Goal: Task Accomplishment & Management: Manage account settings

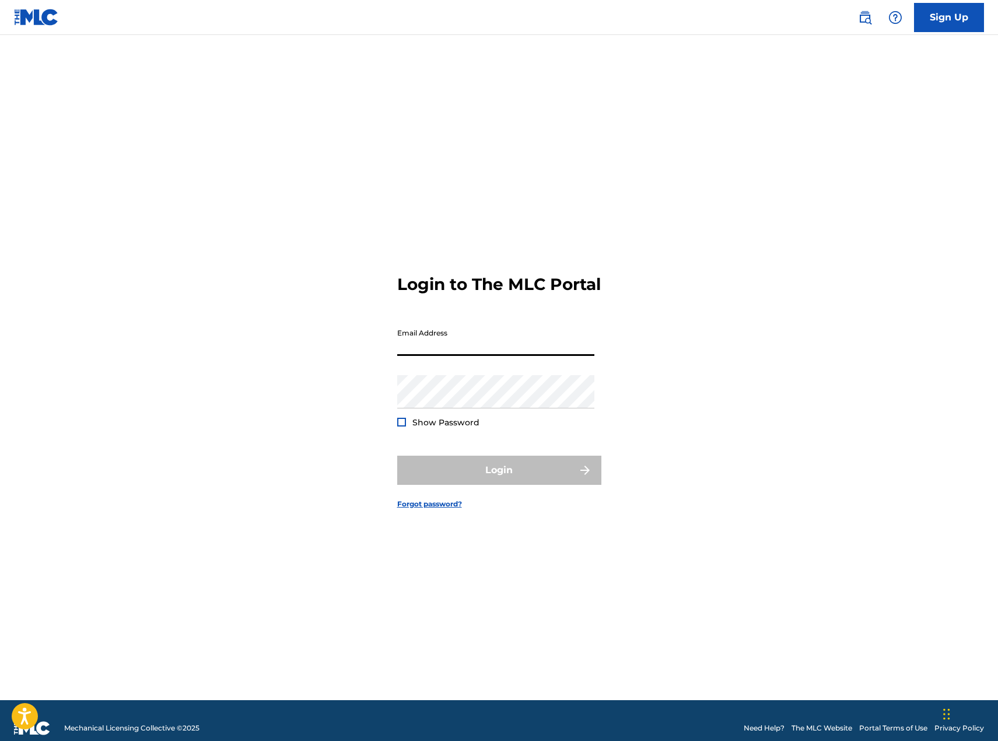
click at [448, 352] on input "Email Address" at bounding box center [495, 338] width 197 height 33
type input "[PERSON_NAME][EMAIL_ADDRESS][PERSON_NAME][DOMAIN_NAME]"
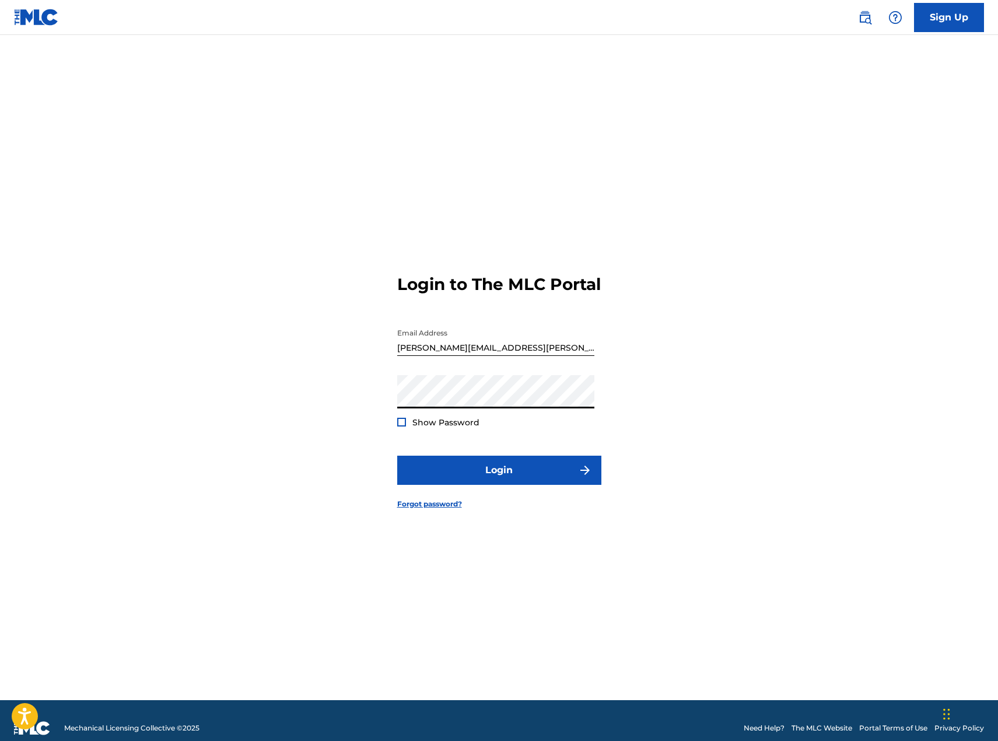
click at [436, 427] on span "Show Password" at bounding box center [445, 422] width 67 height 10
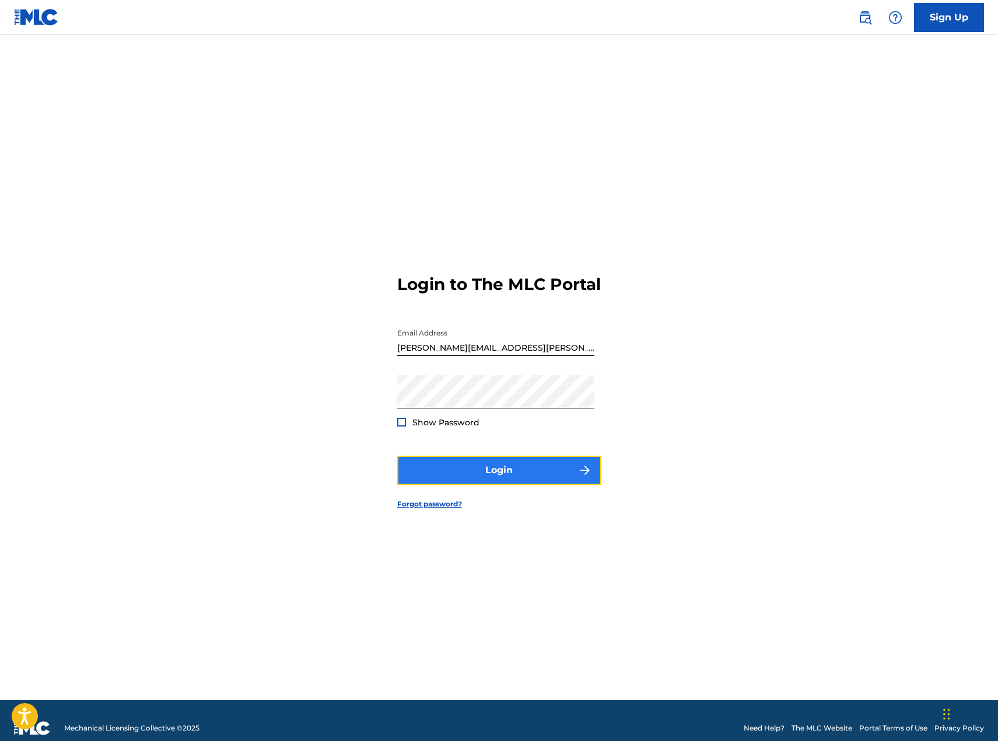
click at [479, 468] on button "Login" at bounding box center [499, 469] width 204 height 29
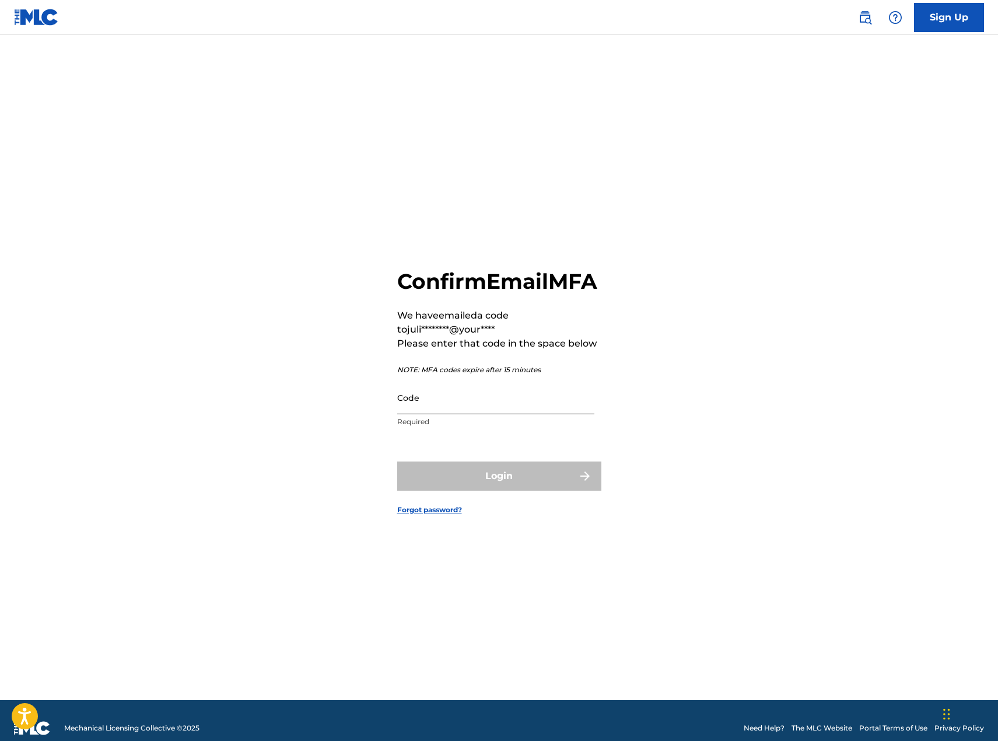
click at [538, 406] on input "Code" at bounding box center [495, 397] width 197 height 33
paste input "108774"
type input "108774"
click at [504, 482] on button "Login" at bounding box center [499, 475] width 204 height 29
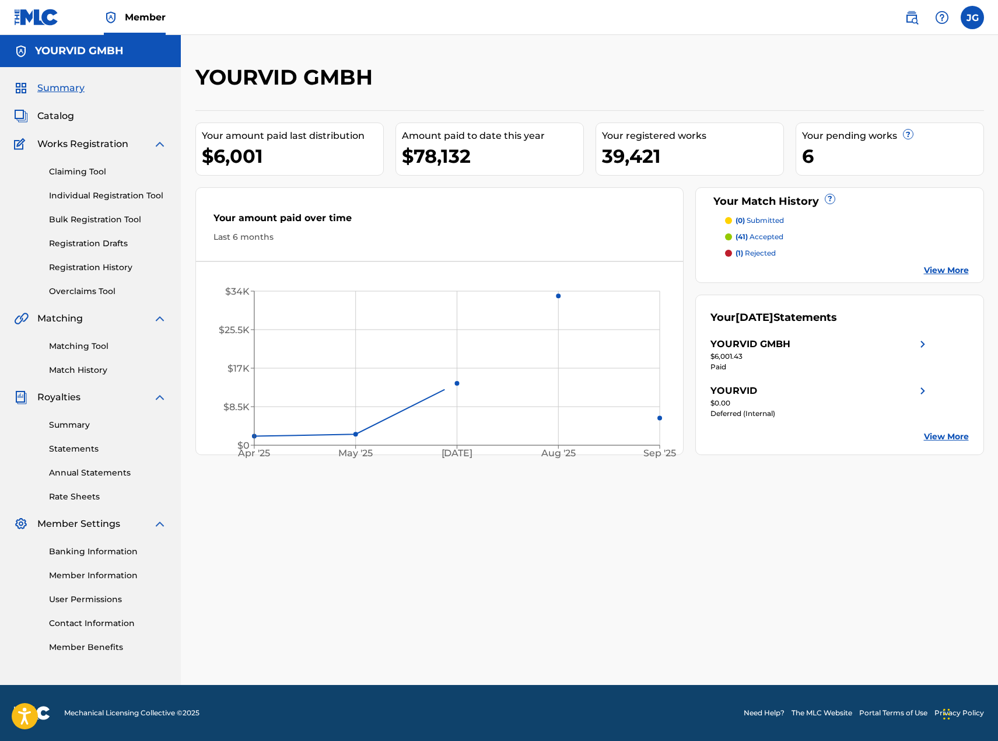
click at [53, 104] on div "Summary Catalog Works Registration Claiming Tool Individual Registration Tool B…" at bounding box center [90, 367] width 181 height 600
click at [52, 114] on span "Catalog" at bounding box center [55, 116] width 37 height 14
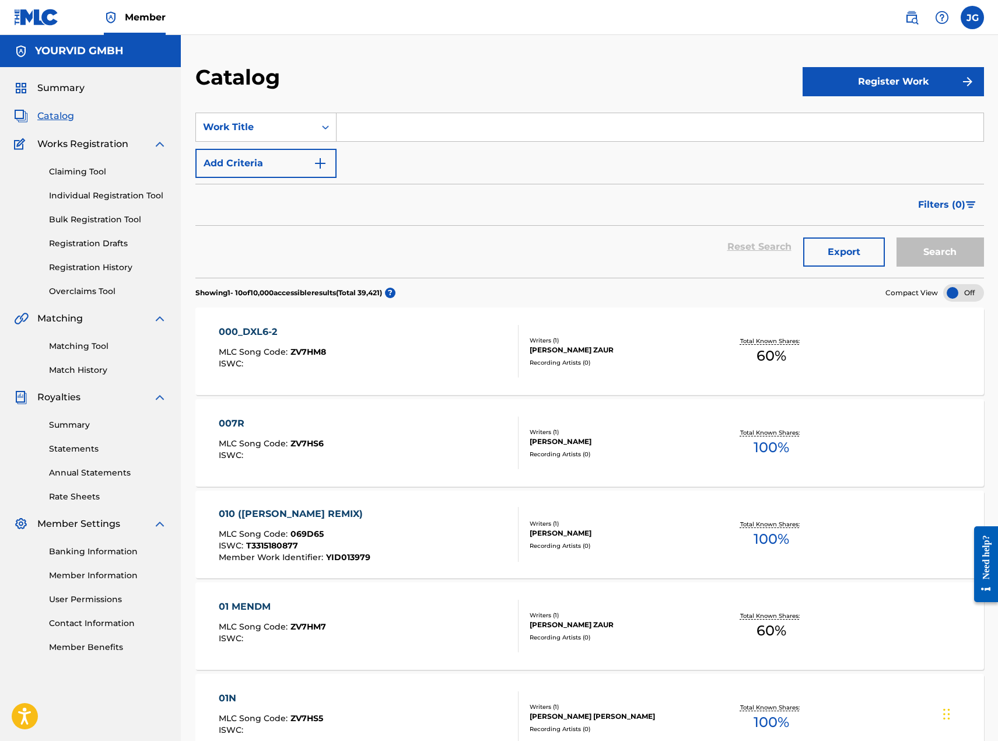
click at [412, 143] on div "SearchWithCriteriacbe469a9-58d6-42d6-8cb9-455ad538dd7d Work Title Add Criteria" at bounding box center [589, 145] width 788 height 65
click at [412, 134] on input "Search Form" at bounding box center [659, 127] width 647 height 28
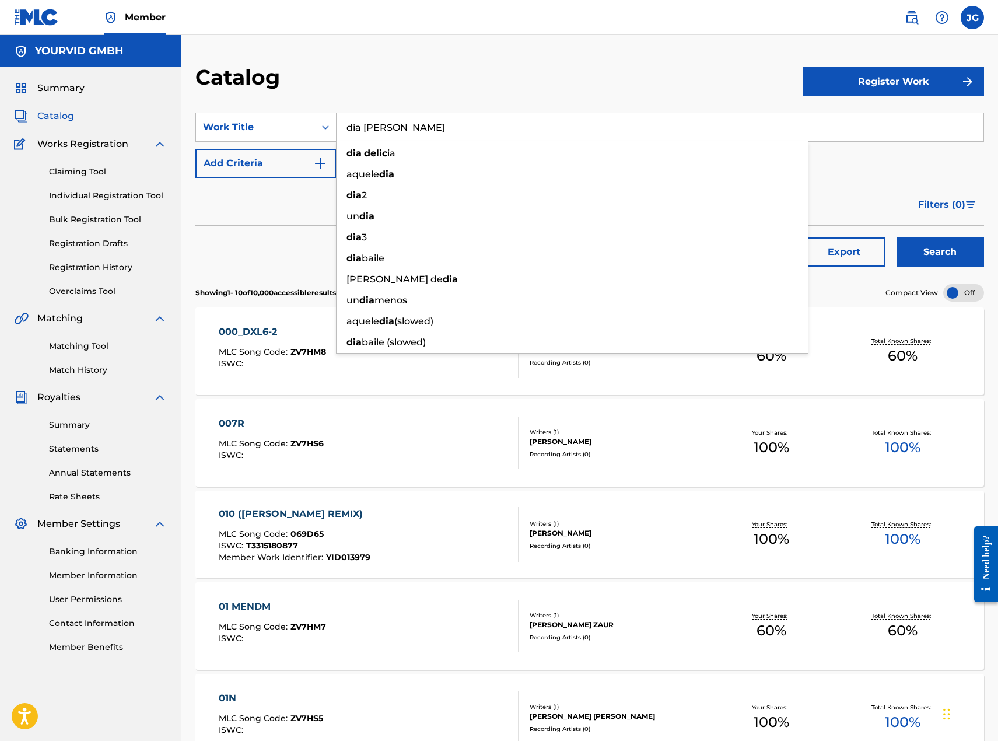
type input "dia [PERSON_NAME]"
click at [896, 237] on button "Search" at bounding box center [939, 251] width 87 height 29
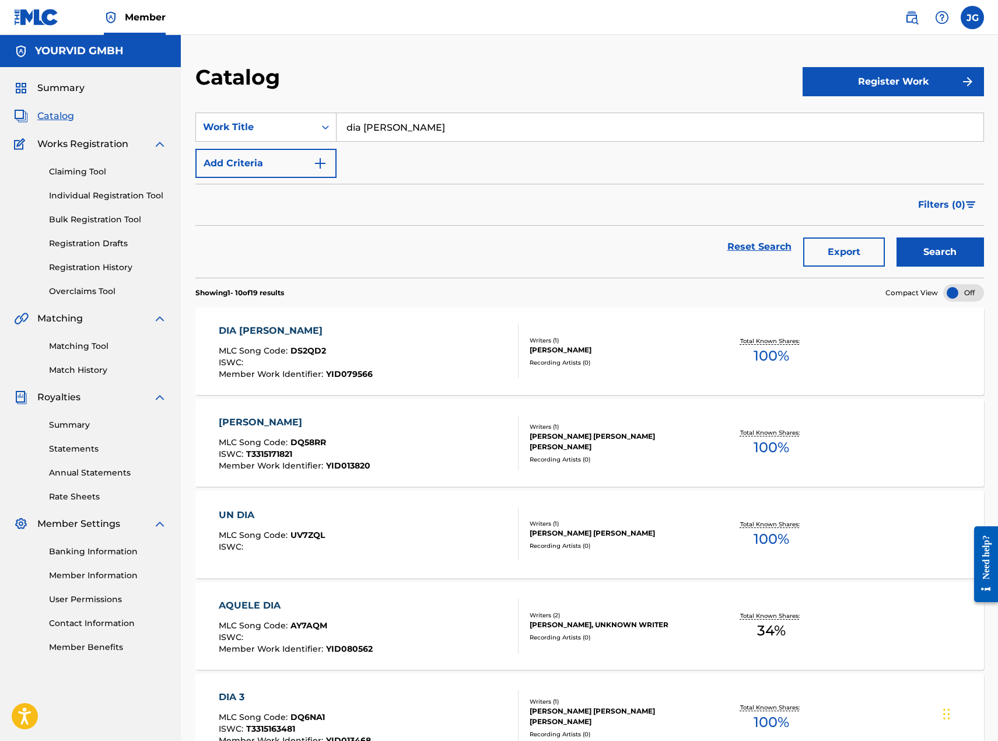
click at [427, 170] on div "SearchWithCriteriacbe469a9-58d6-42d6-8cb9-455ad538dd7d Work Title dia [PERSON_N…" at bounding box center [589, 145] width 788 height 65
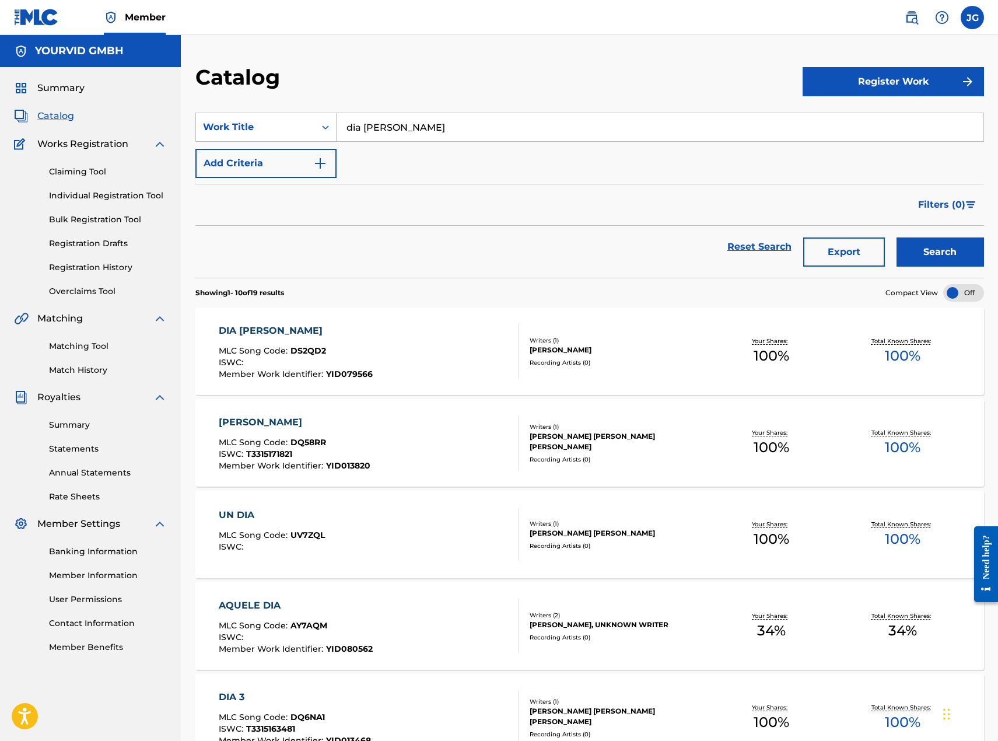
click at [355, 330] on div "DIA [PERSON_NAME]" at bounding box center [296, 331] width 154 height 14
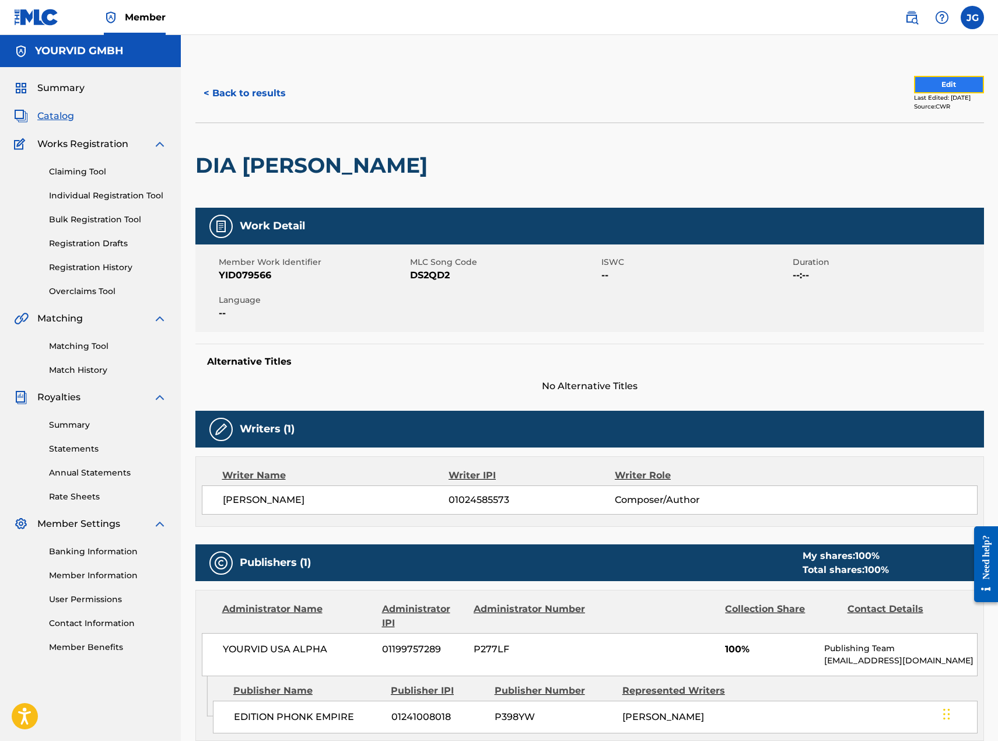
click at [924, 87] on button "Edit" at bounding box center [949, 84] width 70 height 17
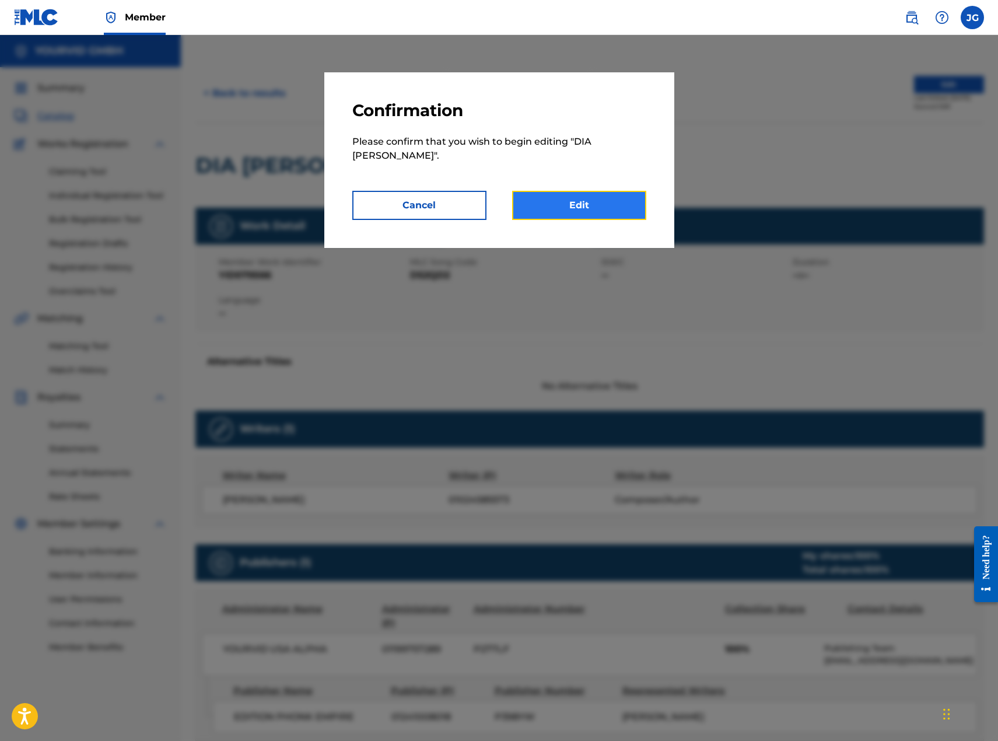
click at [557, 191] on link "Edit" at bounding box center [579, 205] width 134 height 29
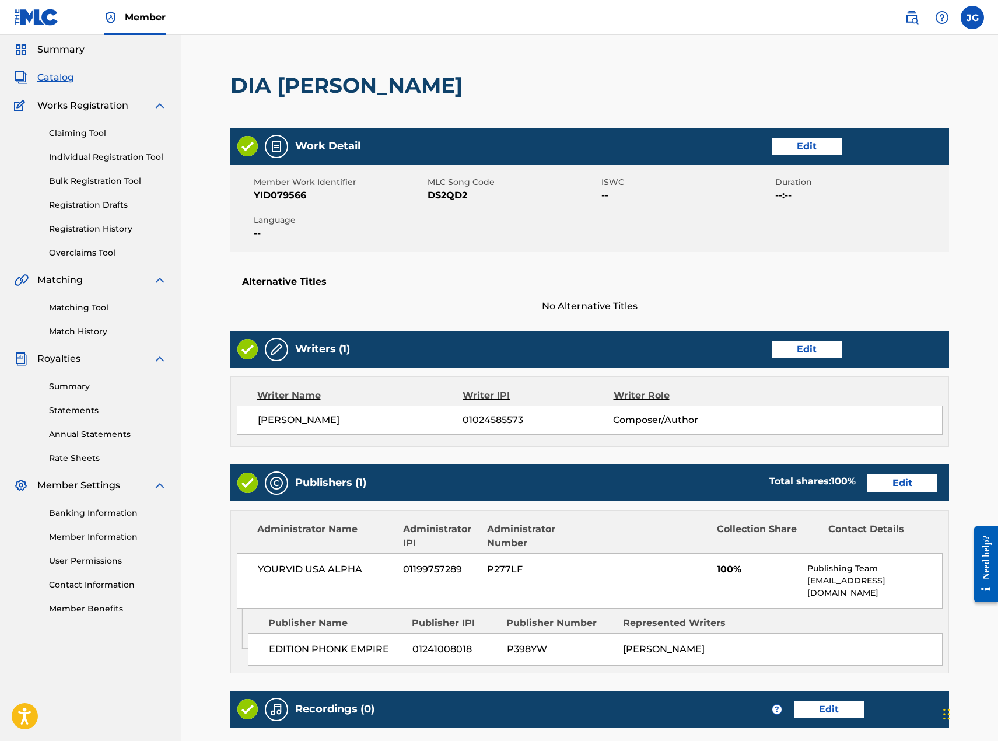
scroll to position [193, 0]
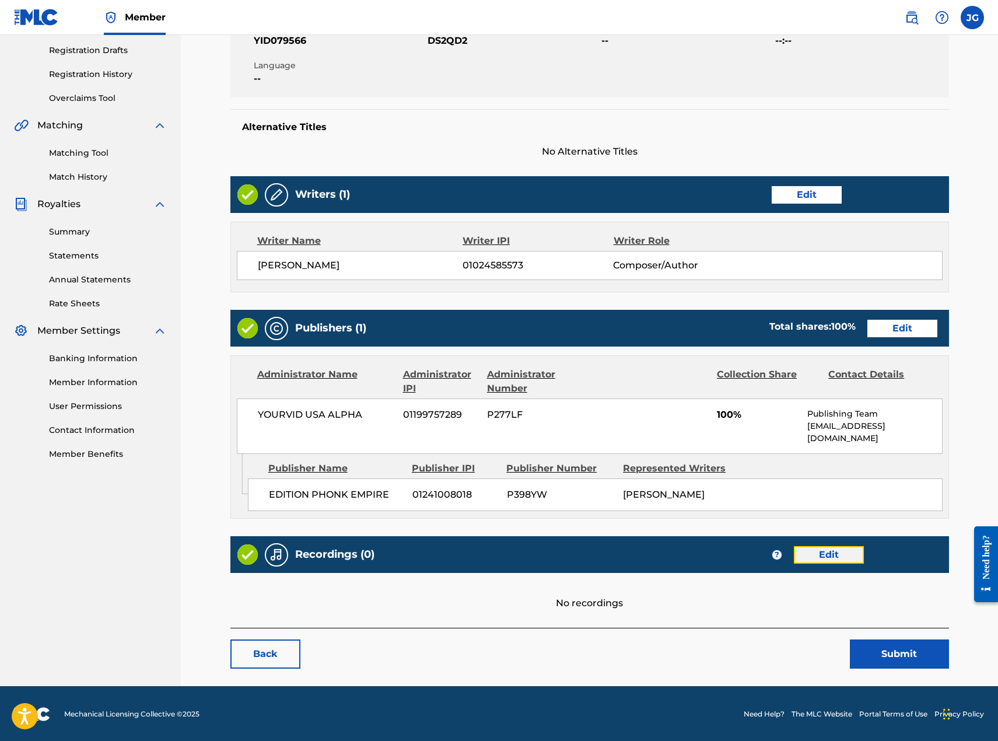
click at [829, 557] on link "Edit" at bounding box center [829, 554] width 70 height 17
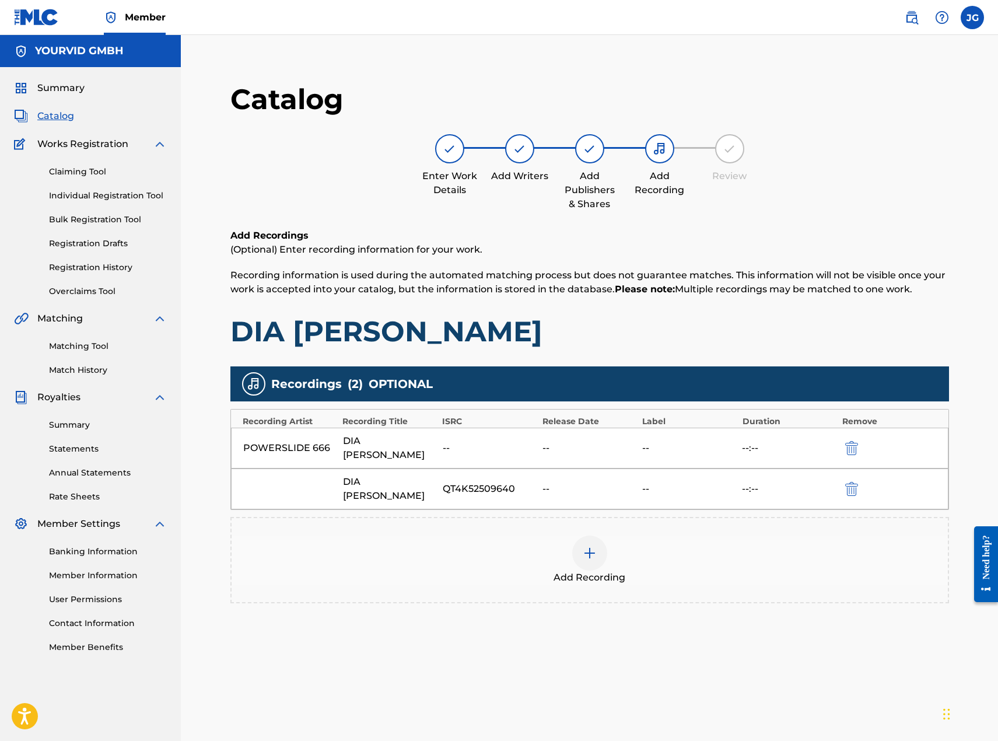
click at [426, 544] on div "Add Recording" at bounding box center [590, 559] width 716 height 49
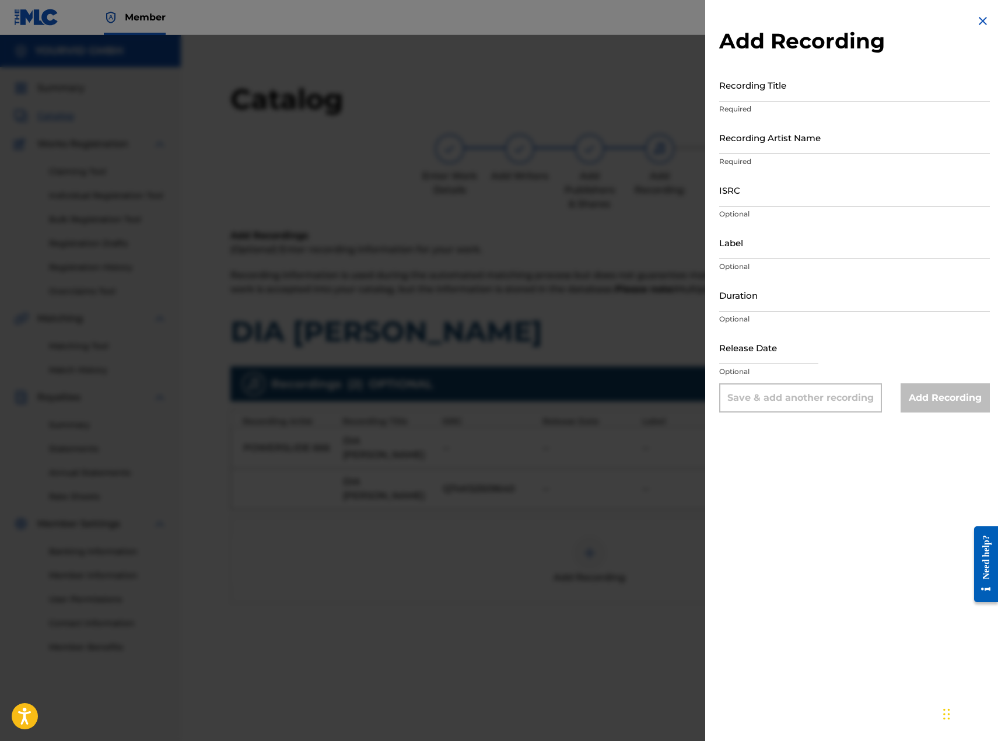
click at [416, 315] on div at bounding box center [499, 405] width 998 height 741
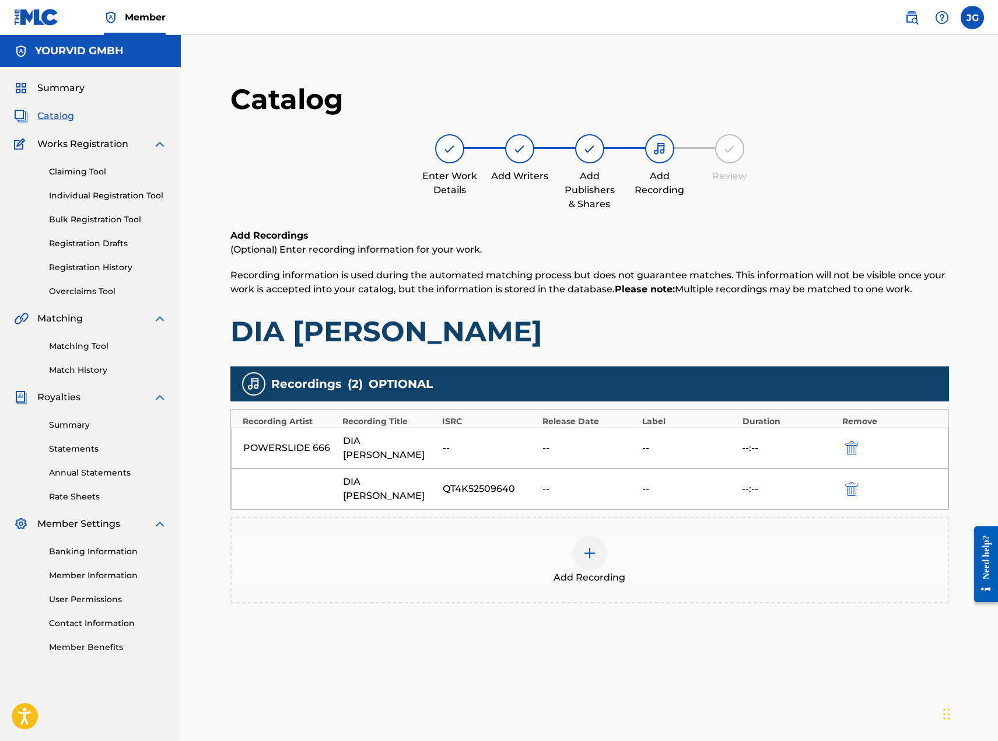
click at [395, 128] on div "Catalog Enter Work Details Add Writers Add Publishers & Shares Add Recording Re…" at bounding box center [589, 155] width 718 height 147
